Goal: Information Seeking & Learning: Learn about a topic

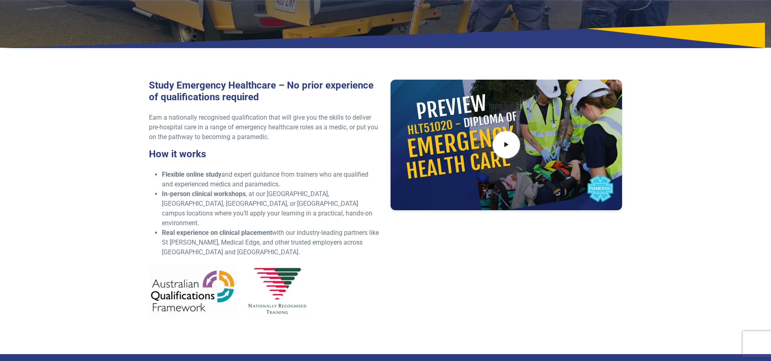
scroll to position [40, 0]
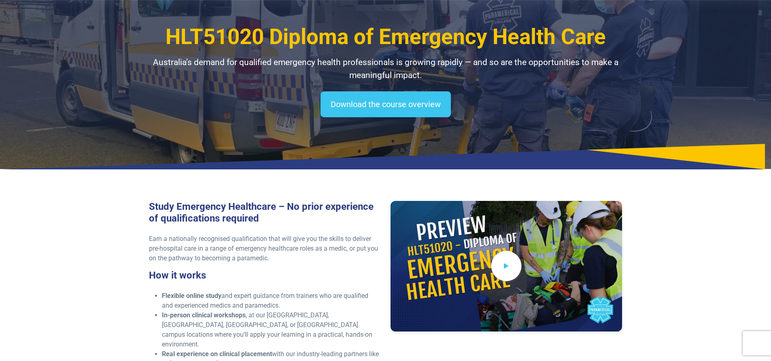
click at [509, 265] on icon at bounding box center [506, 266] width 9 height 13
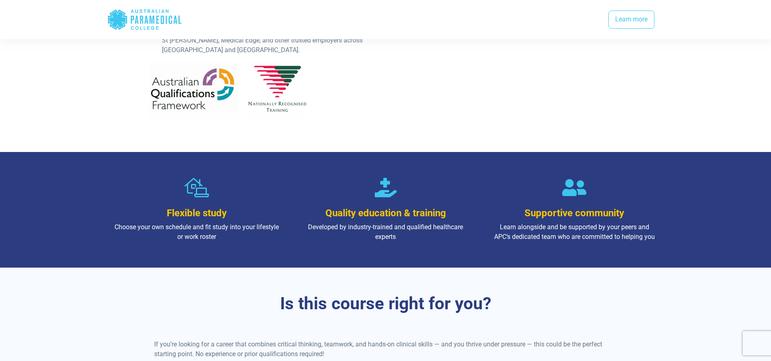
scroll to position [405, 0]
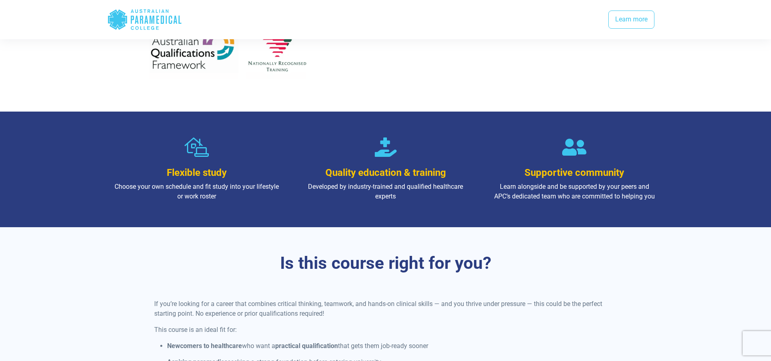
click at [153, 19] on icon ".logo-horizontal-c1{fill:#3CC5EE;} .logo-horizontal-c3{fill:#3CC5EE;} .logo-hor…" at bounding box center [144, 19] width 75 height 26
click at [113, 20] on polygon "Australian Paramedical College" at bounding box center [117, 19] width 19 height 20
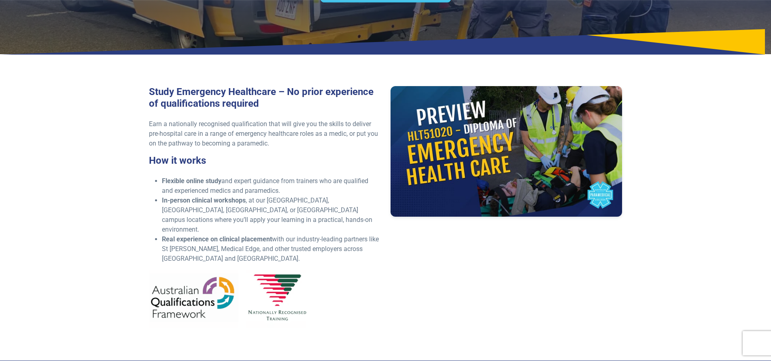
scroll to position [0, 0]
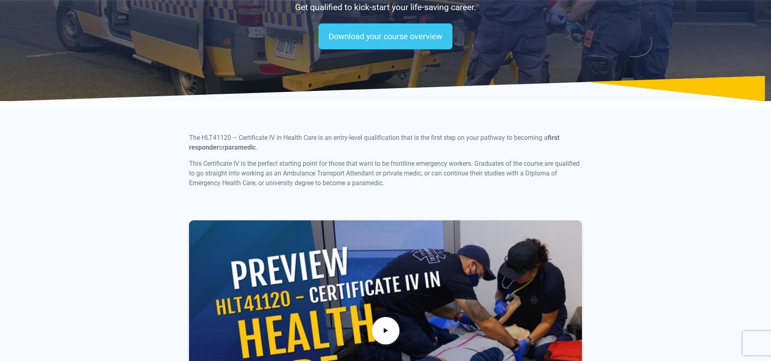
scroll to position [243, 0]
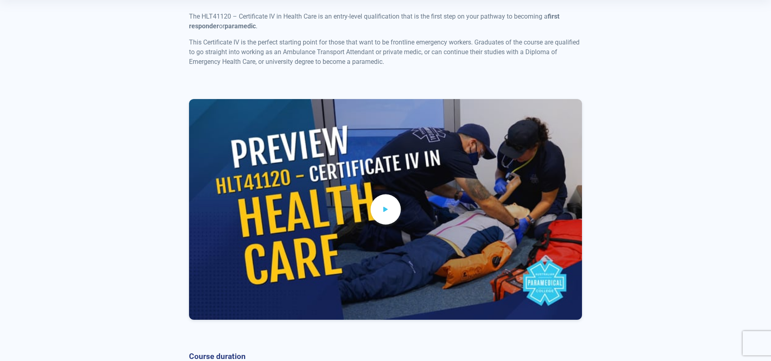
click at [386, 209] on icon at bounding box center [385, 209] width 9 height 13
